Goal: Information Seeking & Learning: Find specific fact

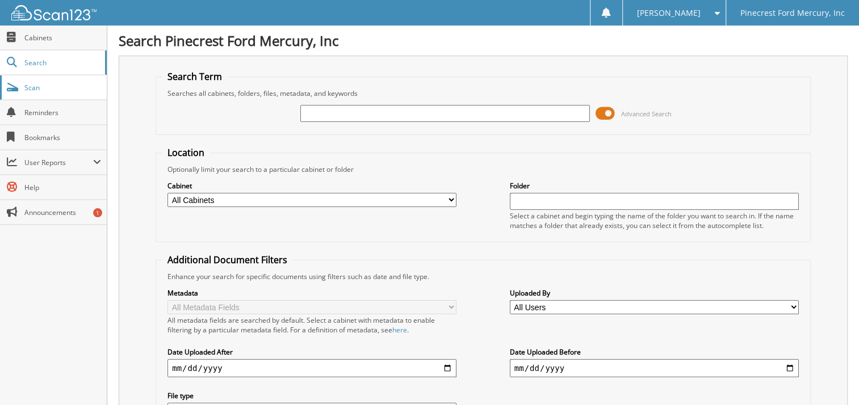
click at [32, 88] on span "Scan" at bounding box center [62, 88] width 77 height 10
click at [306, 111] on input "text" at bounding box center [444, 113] width 289 height 17
type input "[PERSON_NAME]"
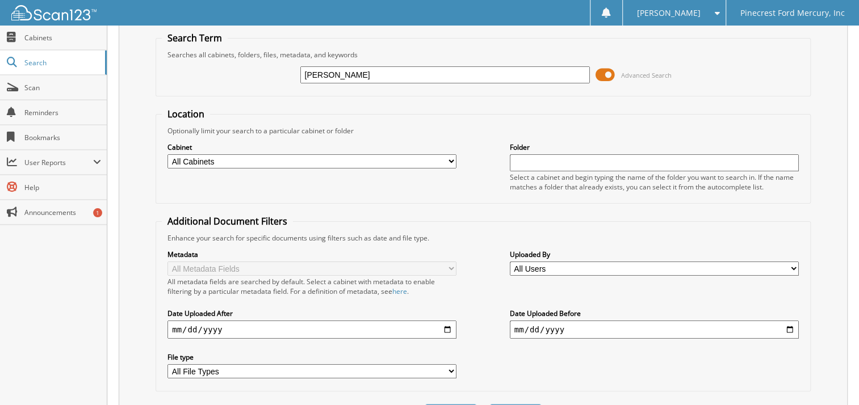
scroll to position [57, 0]
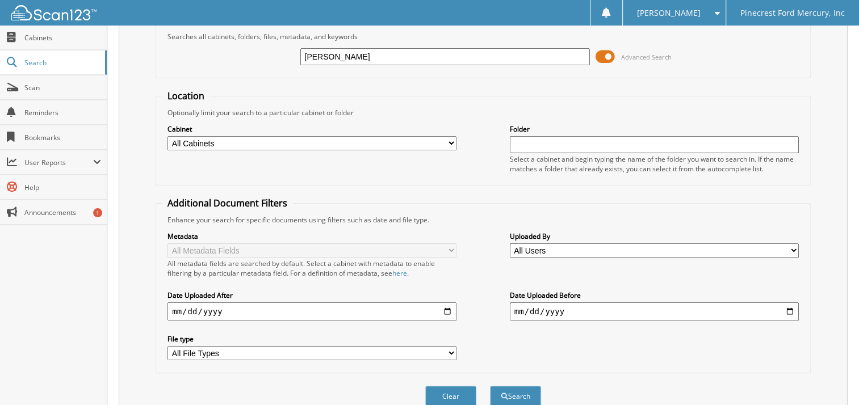
click at [446, 305] on input "date" at bounding box center [311, 311] width 289 height 18
type input "[DATE]"
click at [347, 181] on fieldset "Location Optionally limit your search to a particular cabinet or folder Cabinet…" at bounding box center [482, 138] width 655 height 96
click at [788, 304] on input "date" at bounding box center [654, 311] width 289 height 18
type input "[DATE]"
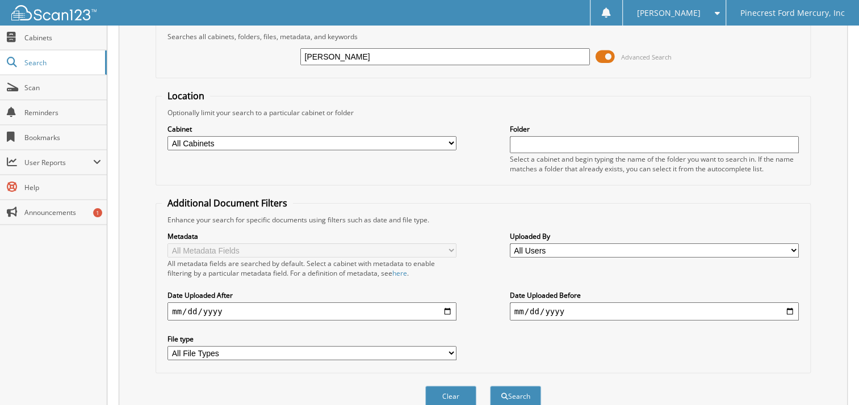
click at [642, 348] on div "Metadata All Metadata Fields All metadata fields are searched by default. Selec…" at bounding box center [483, 296] width 642 height 142
click at [447, 346] on select "All File Types JPG LNK PDF WEBP ZIP" at bounding box center [311, 353] width 289 height 14
click at [482, 333] on div "Metadata All Metadata Fields All metadata fields are searched by default. Selec…" at bounding box center [483, 296] width 642 height 142
click at [451, 139] on select "All Cabinets PF - FINANCE AND INSURANCE PF - PARTS PF - SERVICE Needs Filing" at bounding box center [311, 143] width 289 height 14
select select "11260"
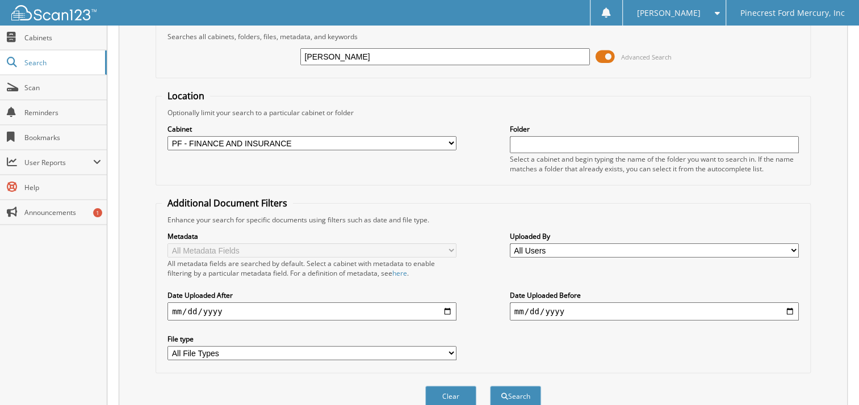
click at [167, 136] on select "All Cabinets PF - FINANCE AND INSURANCE PF - PARTS PF - SERVICE Needs Filing" at bounding box center [311, 143] width 289 height 14
click at [552, 149] on input "text" at bounding box center [654, 144] width 289 height 17
type input "[PERSON_NAME]"
click at [796, 245] on select "All Users ALVIN WILLIAMS Amelia Calloway April Lee Ariel Arnett Carole Brown CH…" at bounding box center [654, 250] width 289 height 14
select select "65148"
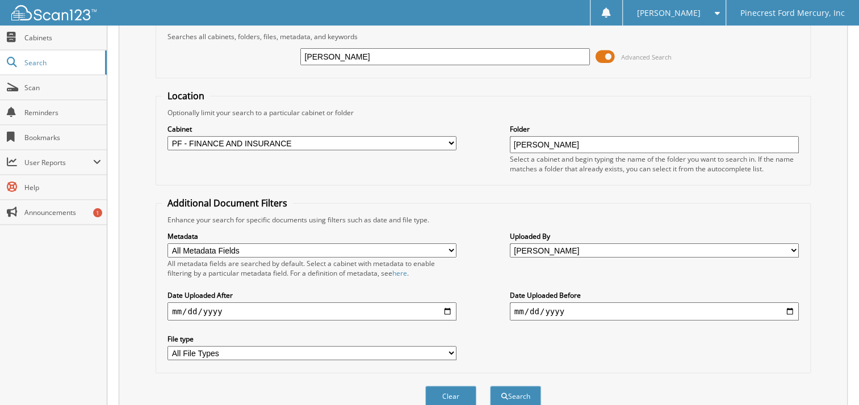
click at [510, 243] on select "All Users ALVIN WILLIAMS Amelia Calloway April Lee Ariel Arnett Carole Brown CH…" at bounding box center [654, 250] width 289 height 14
click at [455, 246] on select "All Metadata Fields Deal No Customer Cobuyer Stock No Sale Date VIN Year Make M…" at bounding box center [311, 250] width 289 height 14
click at [167, 243] on select "All Metadata Fields Deal No Customer Cobuyer Stock No Sale Date VIN Year Make M…" at bounding box center [311, 250] width 289 height 14
click at [280, 248] on select "All Metadata Fields Deal No Customer Cobuyer Stock No Sale Date VIN Year Make M…" at bounding box center [311, 250] width 289 height 14
click at [167, 243] on select "All Metadata Fields Deal No Customer Cobuyer Stock No Sale Date VIN Year Make M…" at bounding box center [311, 250] width 289 height 14
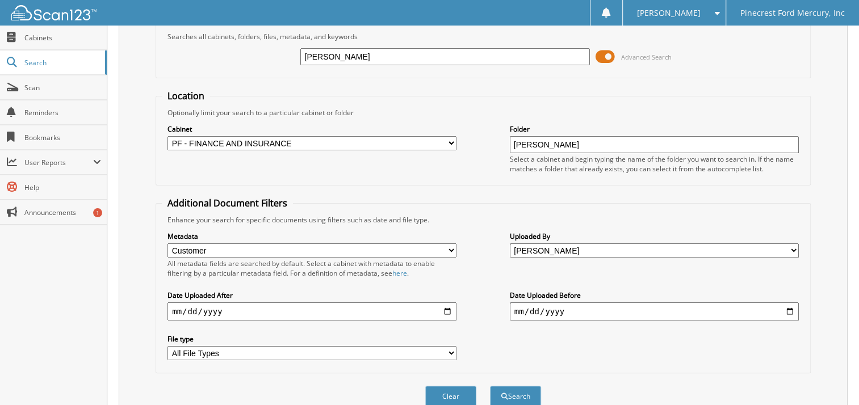
click at [452, 245] on select "All Metadata Fields Deal No Customer Cobuyer Stock No Sale Date VIN Year Make M…" at bounding box center [311, 250] width 289 height 14
select select "Deal No"
click at [167, 243] on select "All Metadata Fields Deal No Customer Cobuyer Stock No Sale Date VIN Year Make M…" at bounding box center [311, 250] width 289 height 14
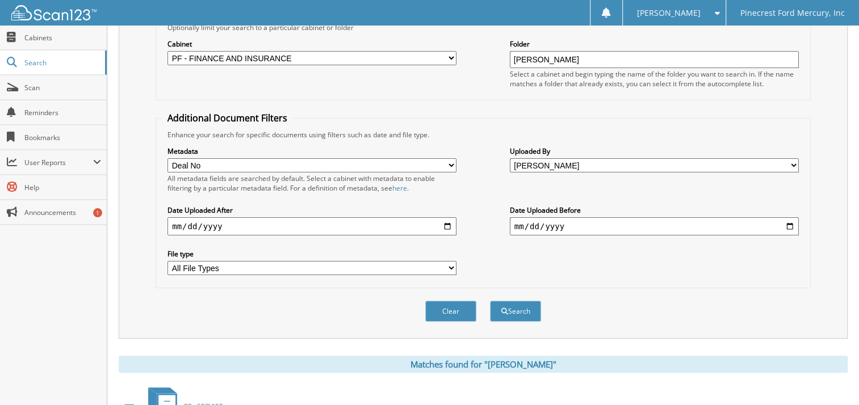
scroll to position [170, 0]
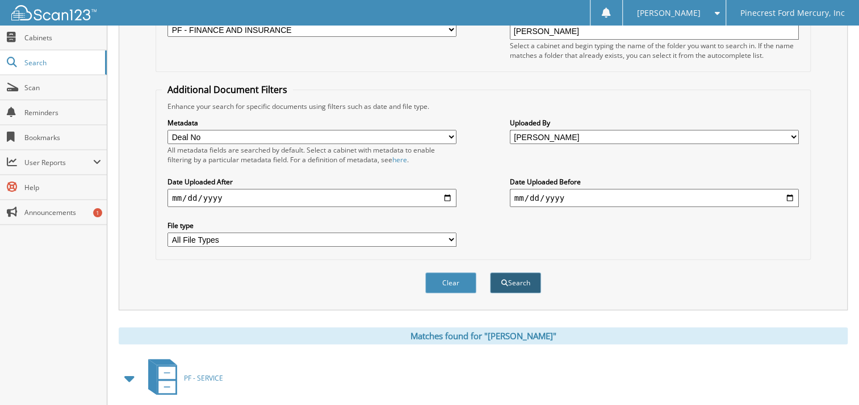
click at [518, 275] on button "Search" at bounding box center [515, 282] width 51 height 21
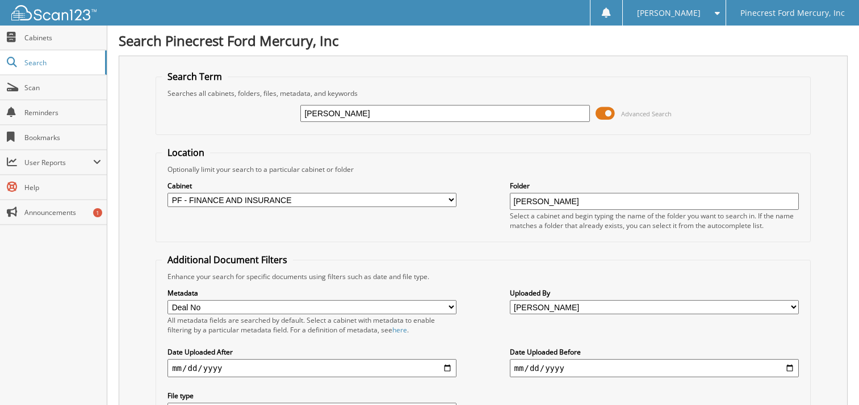
select select "Deal No"
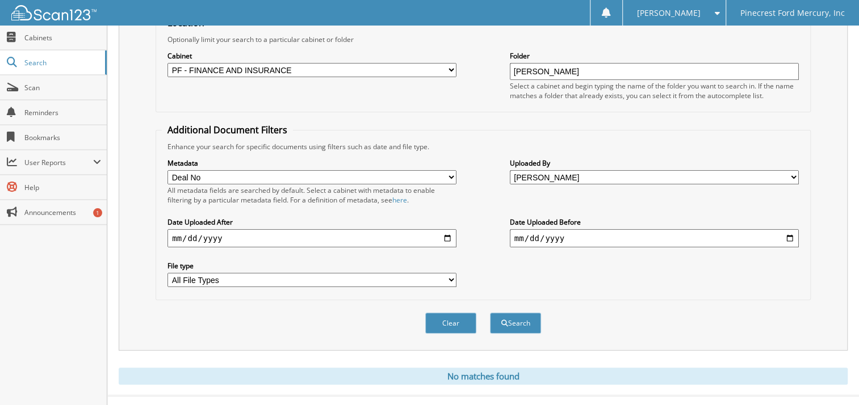
scroll to position [139, 0]
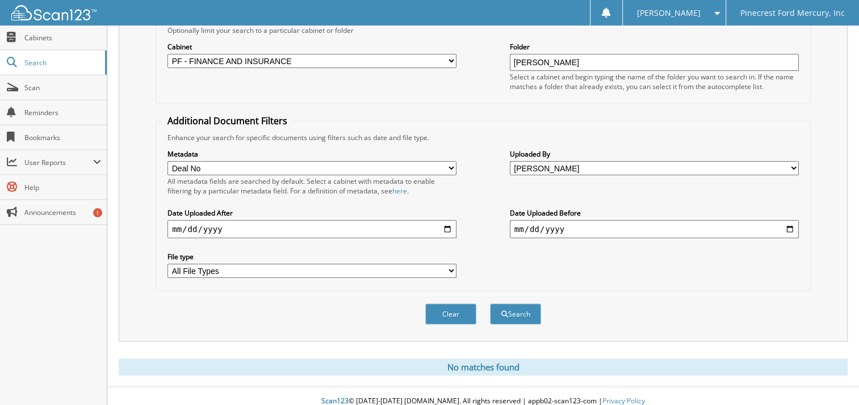
click at [452, 264] on select "All File Types JPG LNK PDF WEBP ZIP" at bounding box center [311, 271] width 289 height 14
click at [517, 306] on button "Search" at bounding box center [515, 314] width 51 height 21
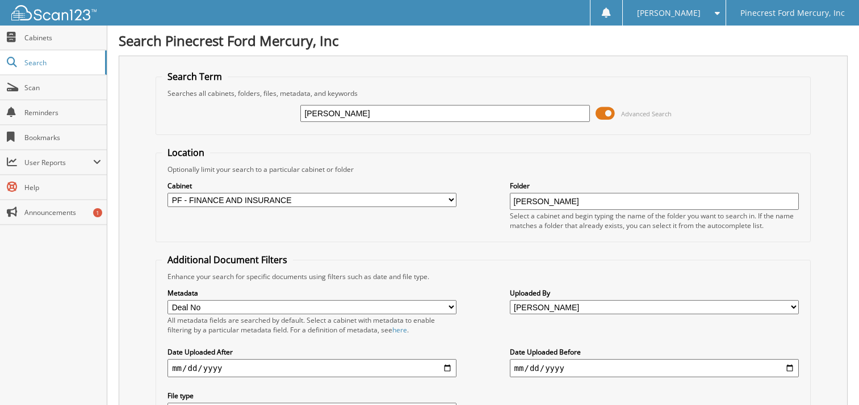
select select "Deal No"
